Goal: Task Accomplishment & Management: Manage account settings

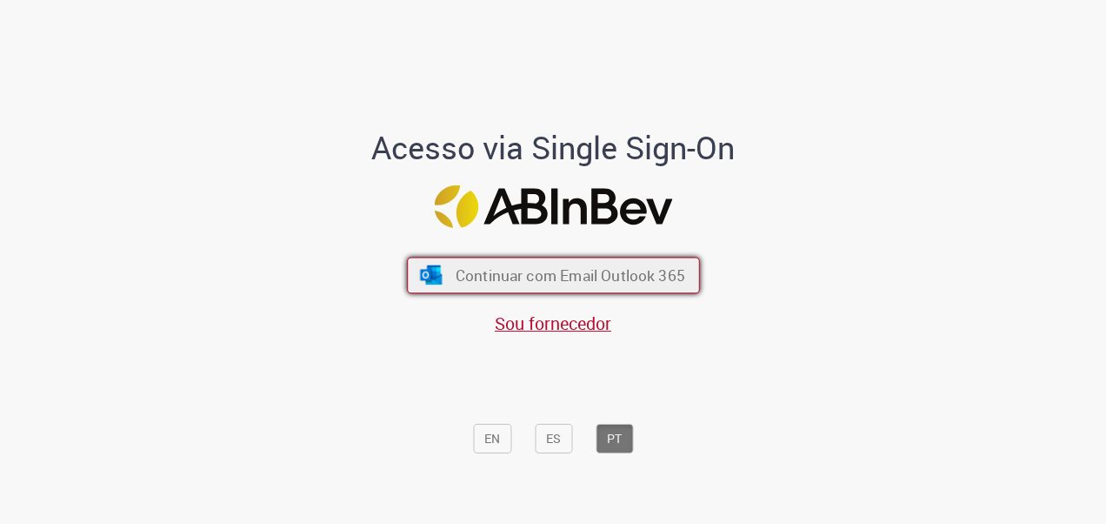
click at [477, 259] on button "Continuar com Email Outlook 365" at bounding box center [553, 275] width 293 height 37
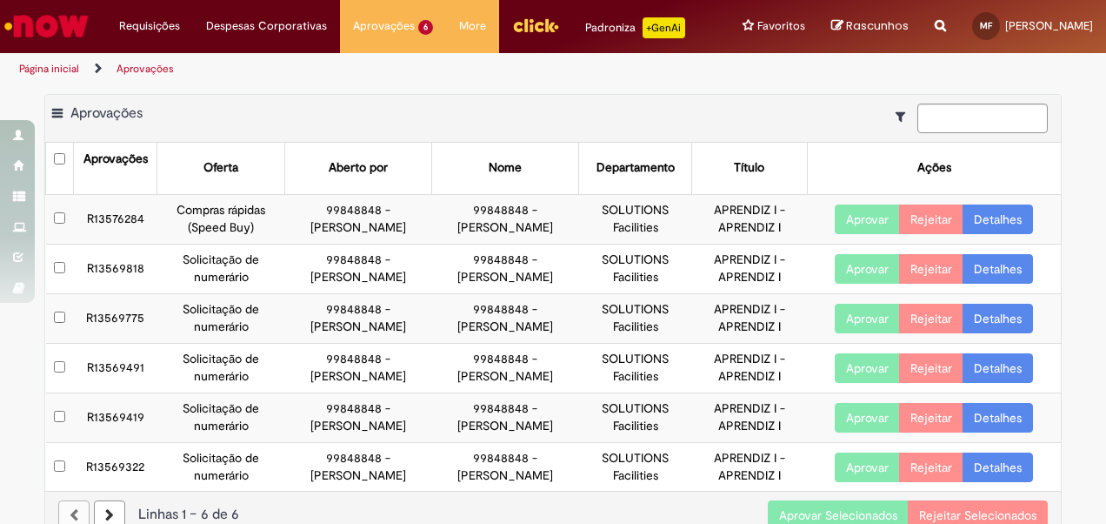
click at [825, 511] on button "Aprovar Selecionados" at bounding box center [838, 515] width 141 height 30
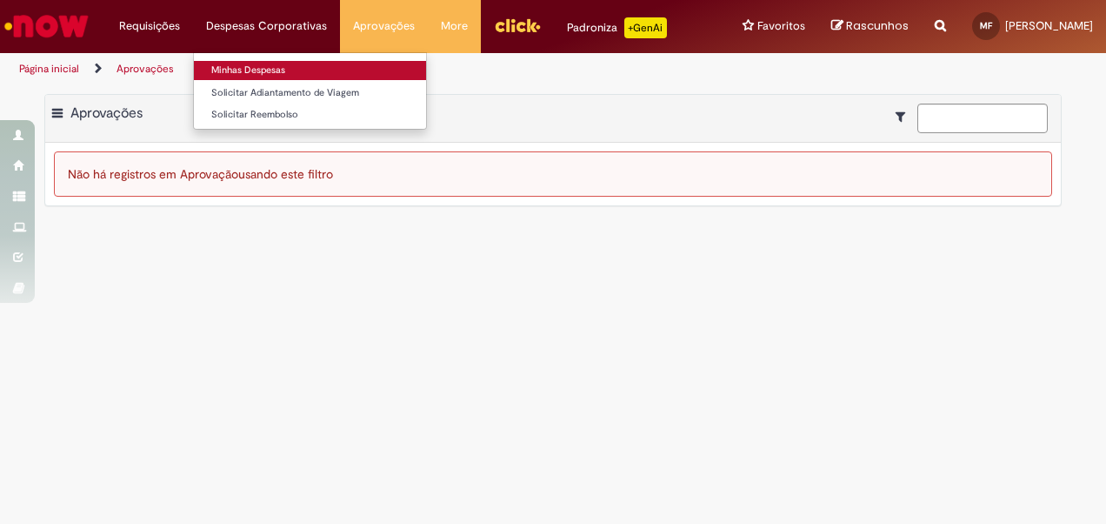
click at [275, 76] on link "Minhas Despesas" at bounding box center [310, 70] width 232 height 19
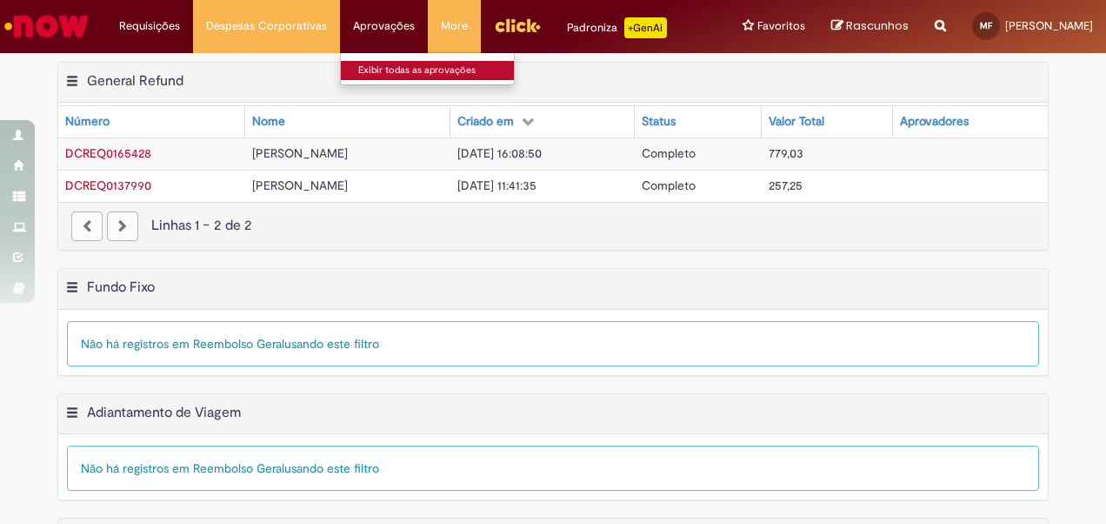
click at [416, 75] on link "Exibir todas as aprovações" at bounding box center [436, 70] width 191 height 19
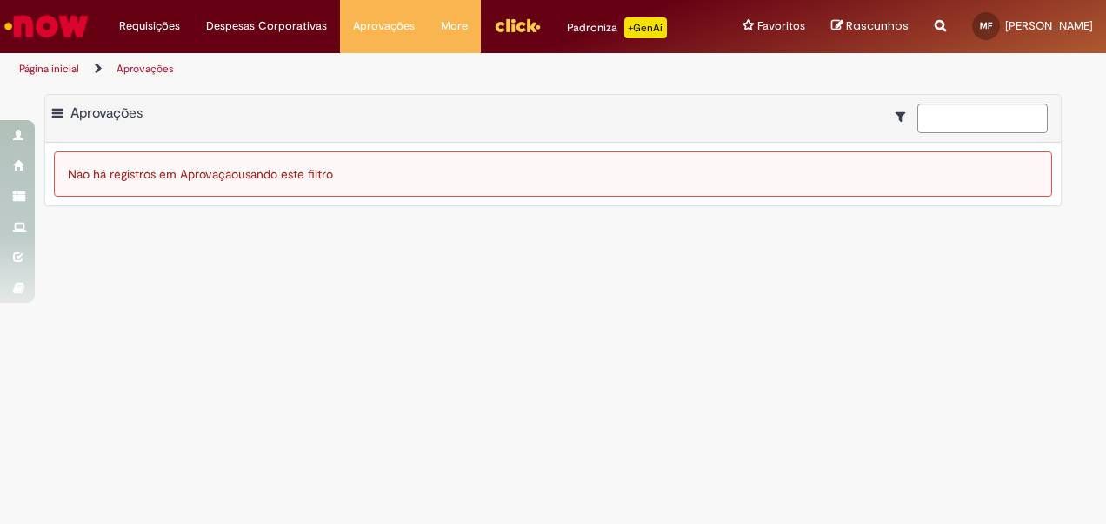
click at [54, 117] on span at bounding box center [57, 113] width 10 height 17
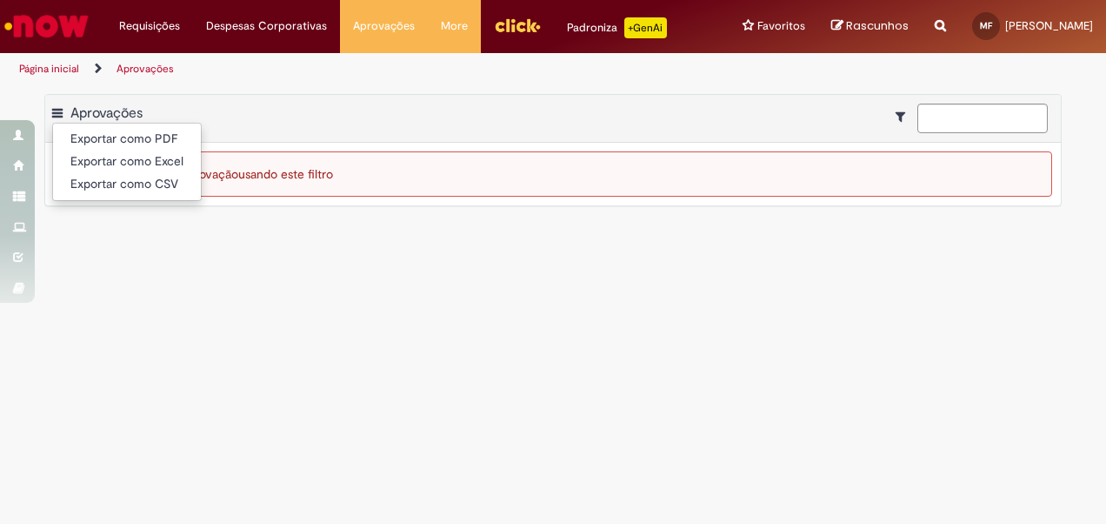
click at [903, 119] on icon "Mostrar filtros para: Suas Solicitações" at bounding box center [905, 116] width 18 height 12
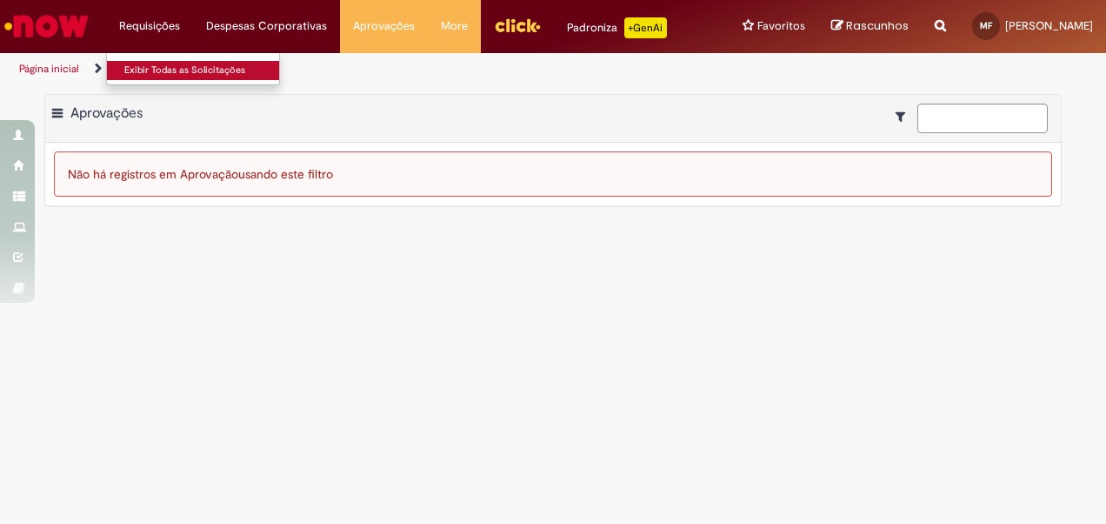
click at [163, 64] on link "Exibir Todas as Solicitações" at bounding box center [202, 70] width 191 height 19
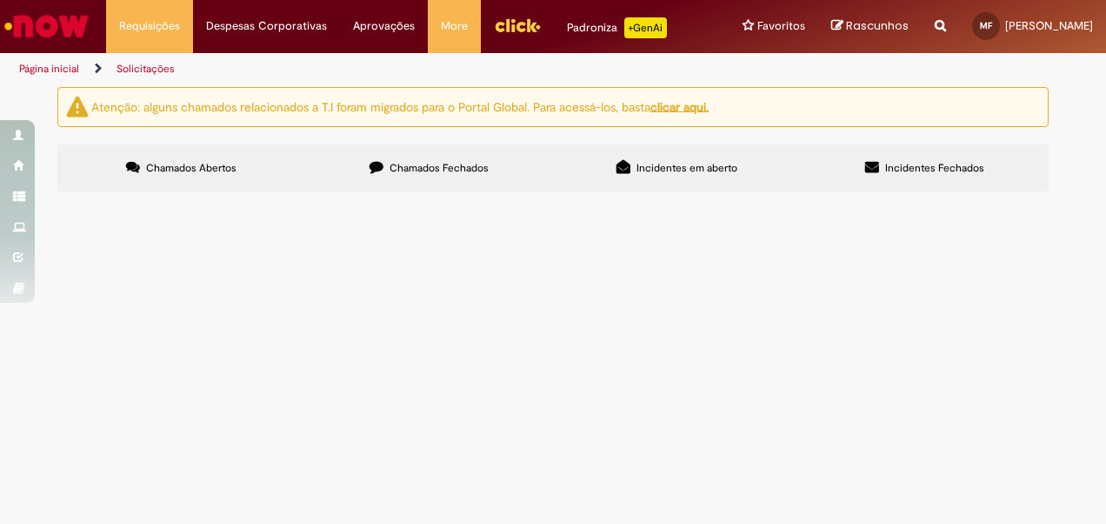
click at [409, 178] on label "Chamados Fechados" at bounding box center [429, 167] width 248 height 47
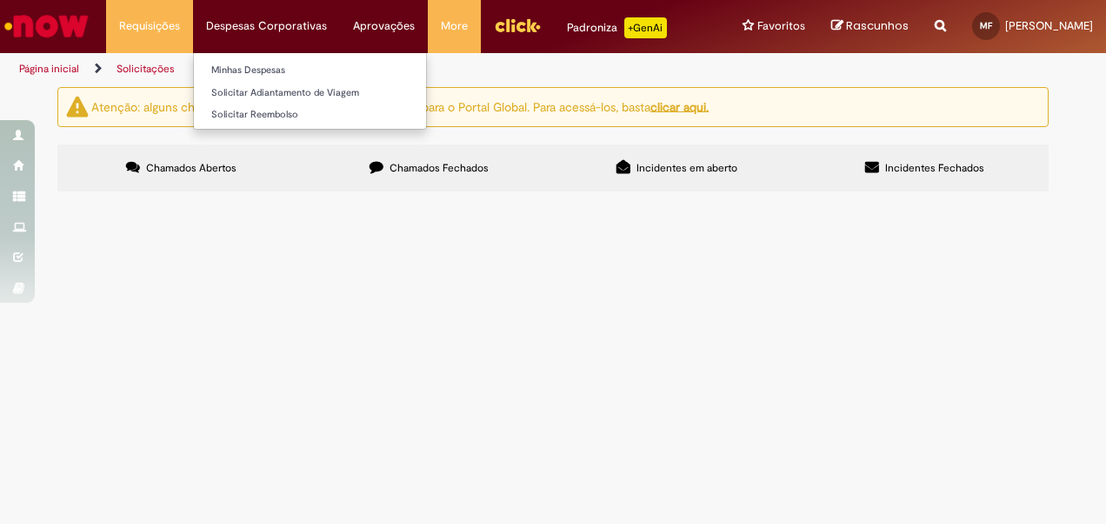
click at [290, 23] on li "Despesas Corporativas Minhas Despesas Solicitar Adiantamento de Viagem Solicita…" at bounding box center [266, 26] width 147 height 52
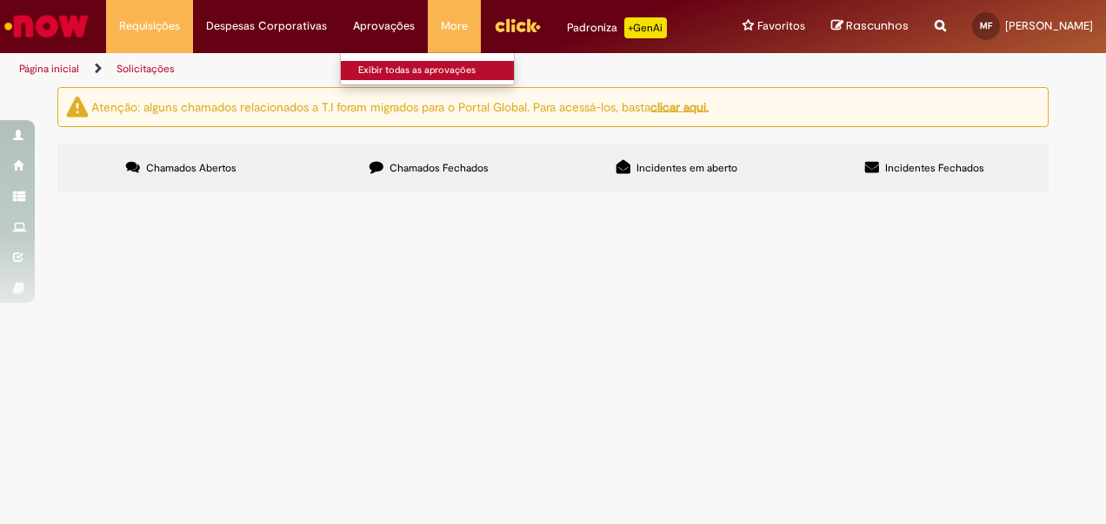
click at [400, 69] on link "Exibir todas as aprovações" at bounding box center [436, 70] width 191 height 19
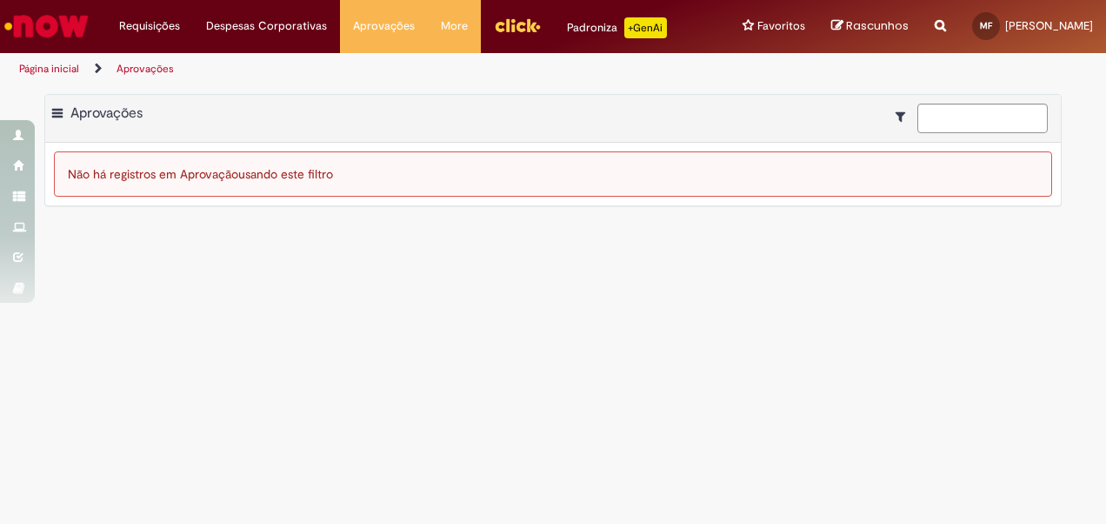
click at [411, 358] on main "Aprovações Exportar como PDF Exportar como Excel Exportar como CSV Aprovações N…" at bounding box center [553, 304] width 1106 height 438
